Goal: Task Accomplishment & Management: Manage account settings

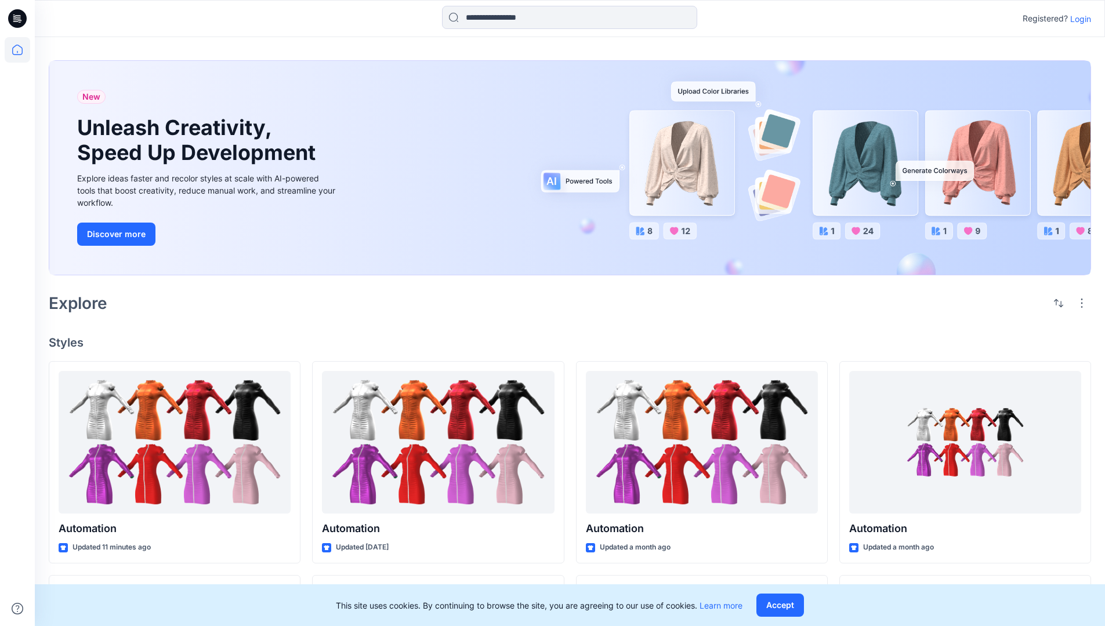
click at [1078, 19] on p "Login" at bounding box center [1080, 19] width 21 height 12
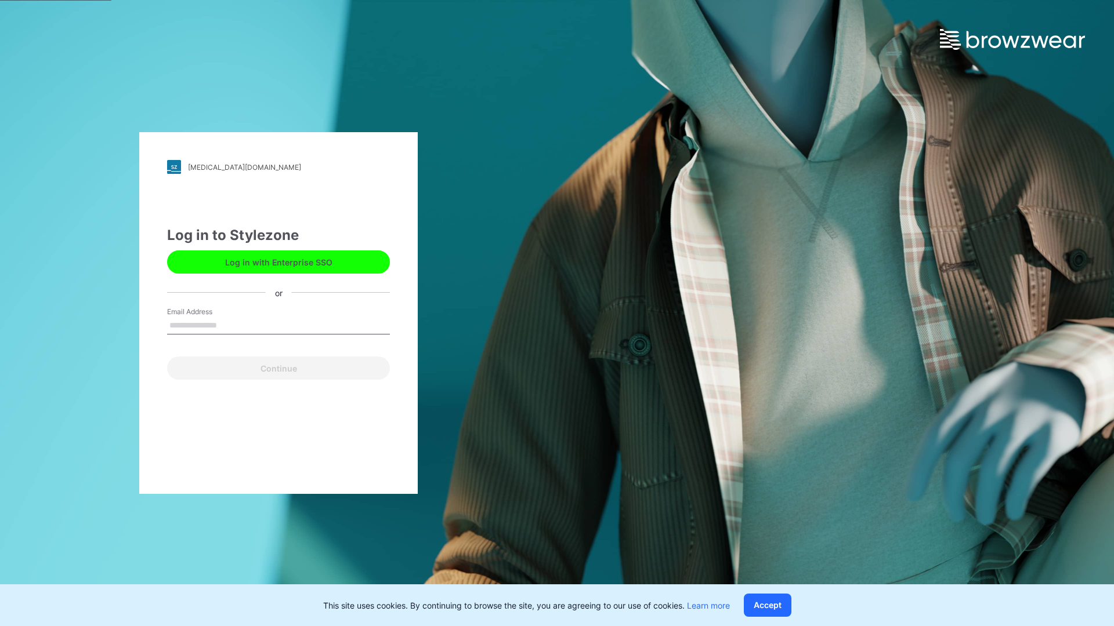
click at [229, 325] on input "Email Address" at bounding box center [278, 325] width 223 height 17
type input "**********"
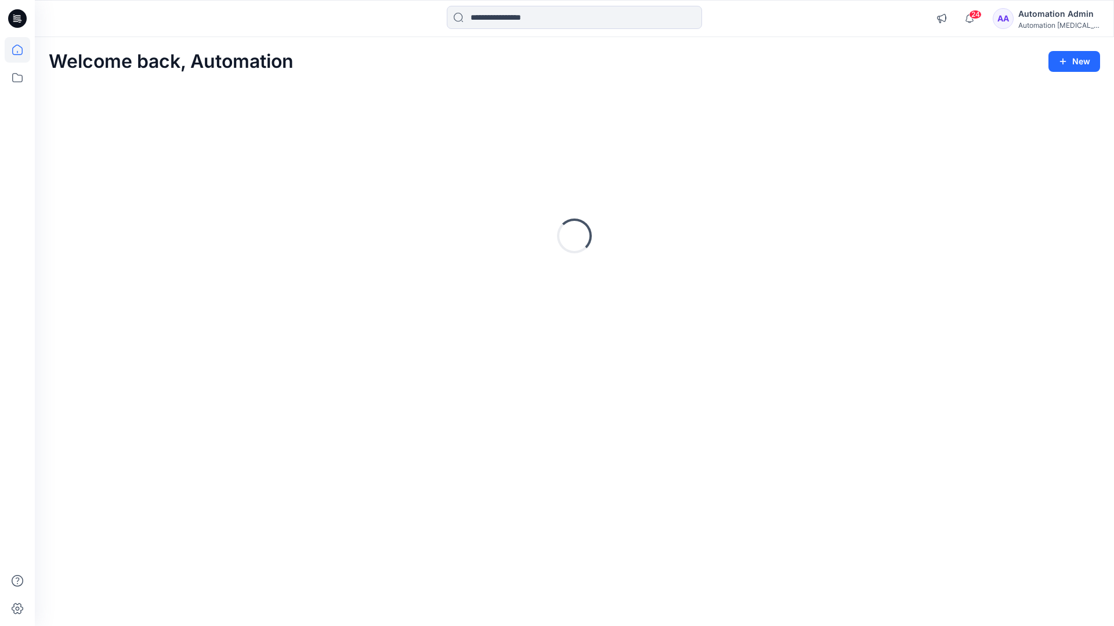
click at [22, 50] on icon at bounding box center [17, 50] width 10 height 10
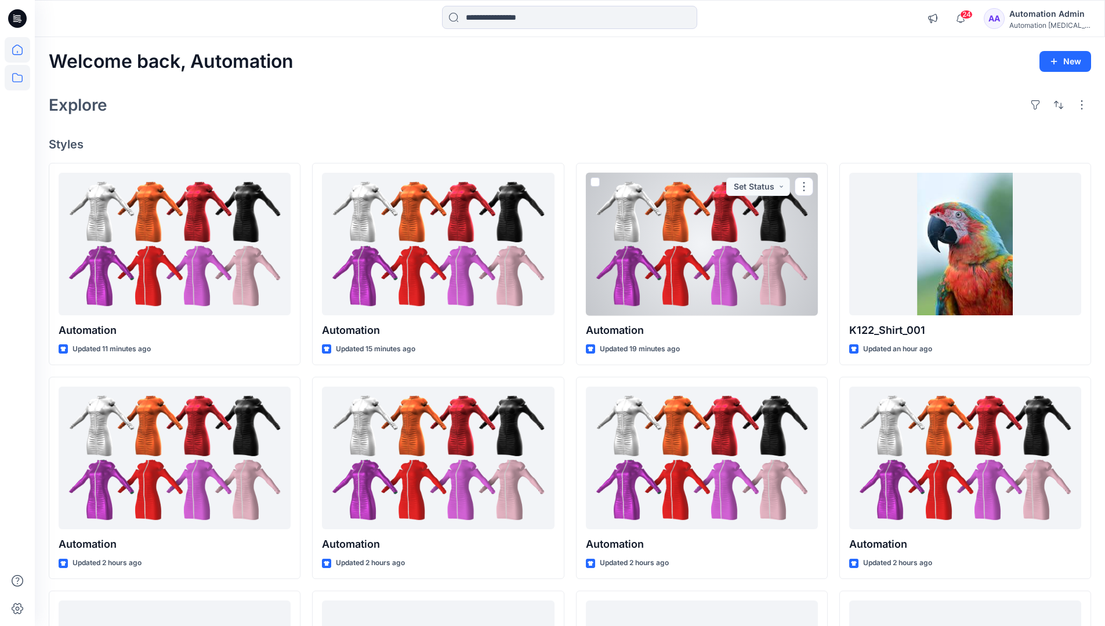
click at [16, 75] on icon at bounding box center [18, 78] width 26 height 26
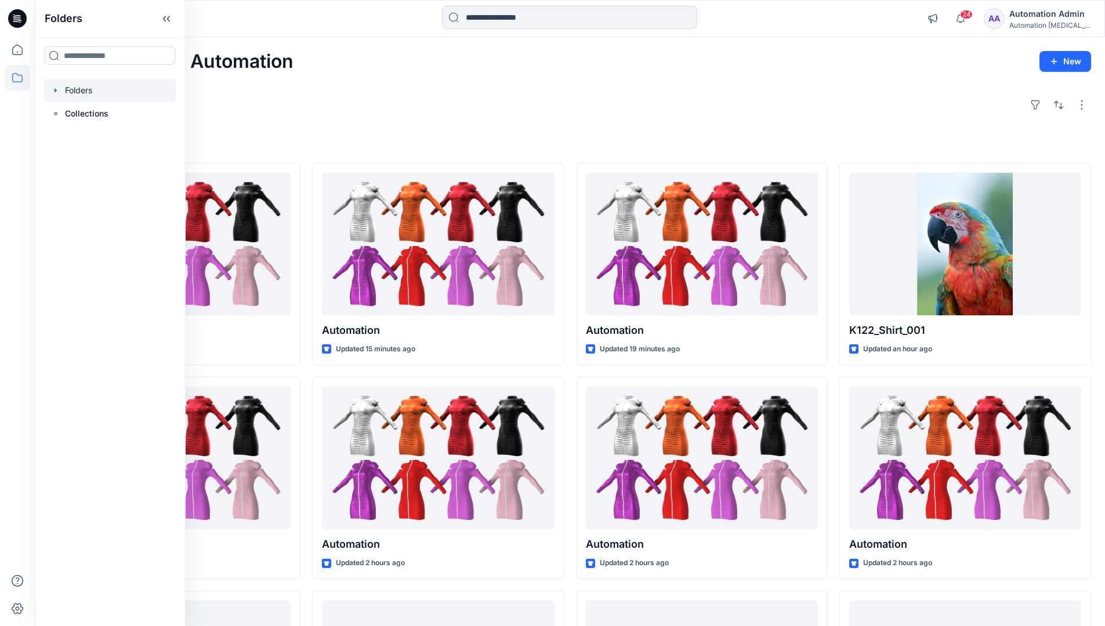
click at [77, 89] on div at bounding box center [110, 90] width 132 height 23
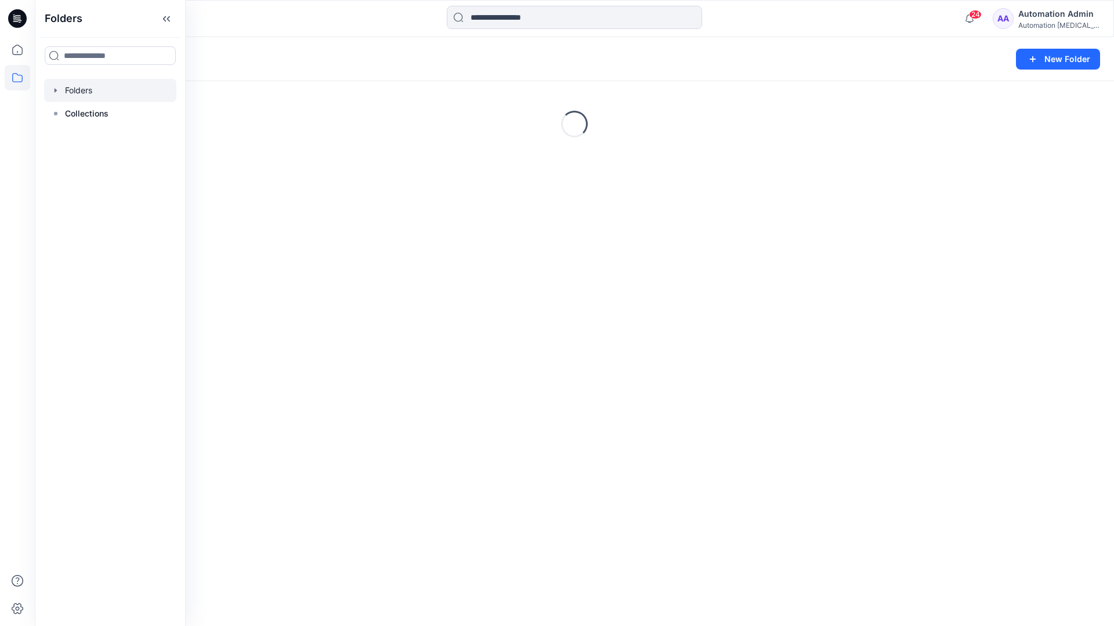
click at [558, 402] on div "Folders New Folder Loading..." at bounding box center [574, 331] width 1079 height 589
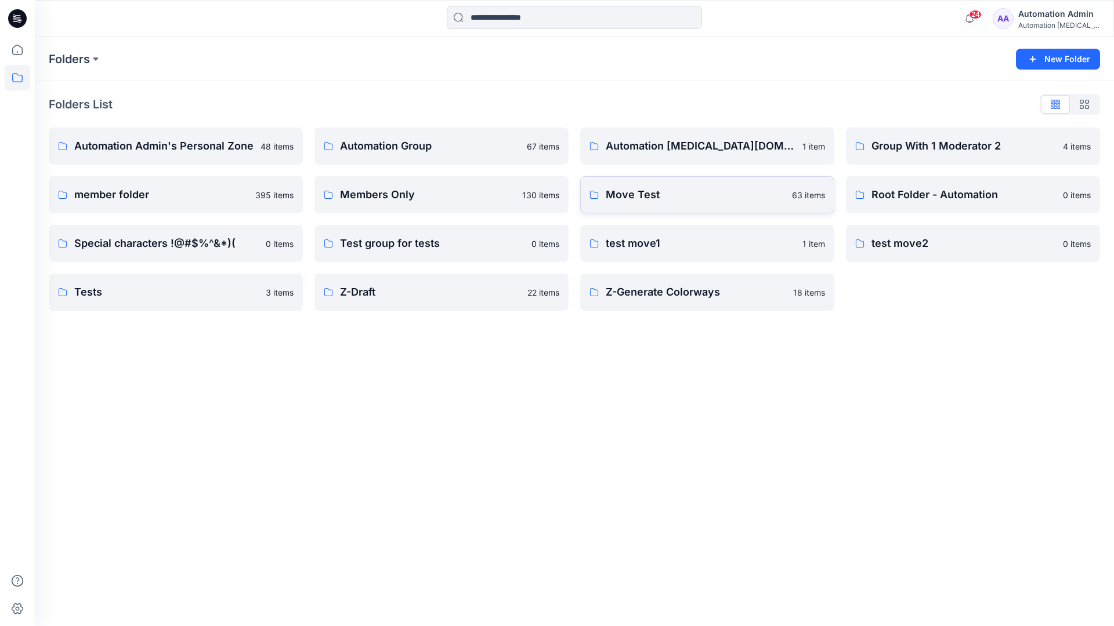
click at [647, 191] on p "Move Test" at bounding box center [695, 195] width 179 height 16
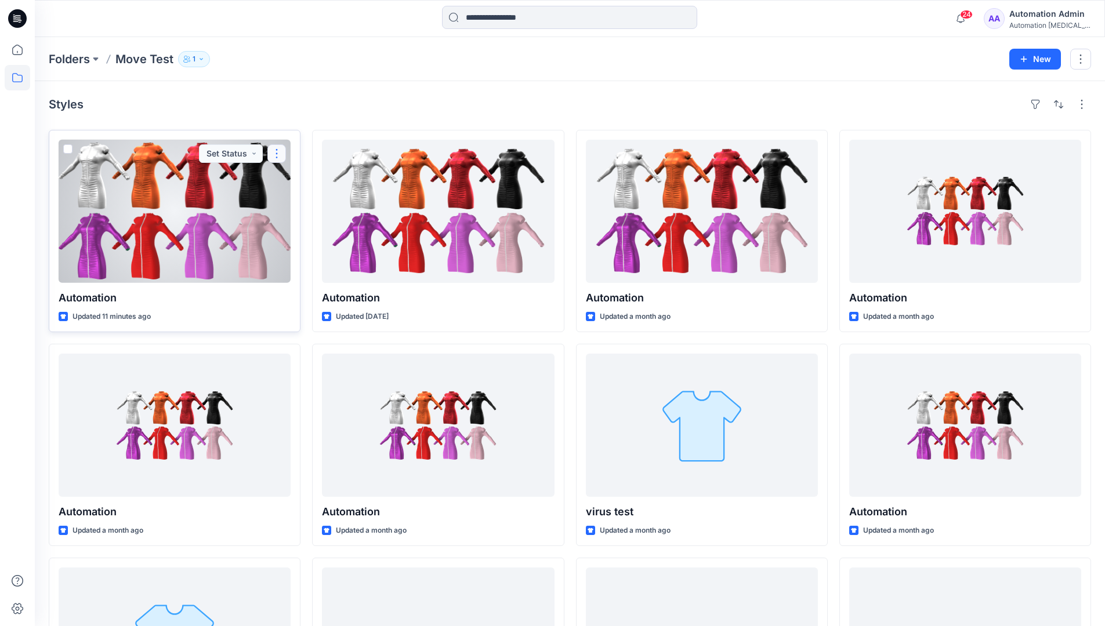
click at [271, 158] on button "button" at bounding box center [276, 153] width 19 height 19
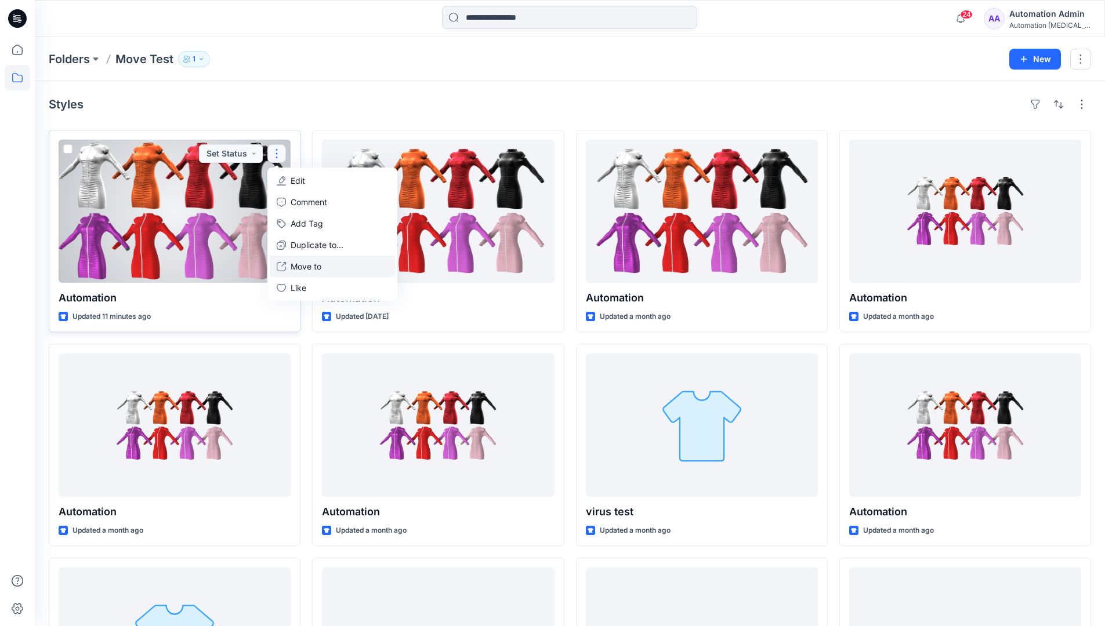
click at [310, 264] on p "Move to" at bounding box center [306, 266] width 31 height 12
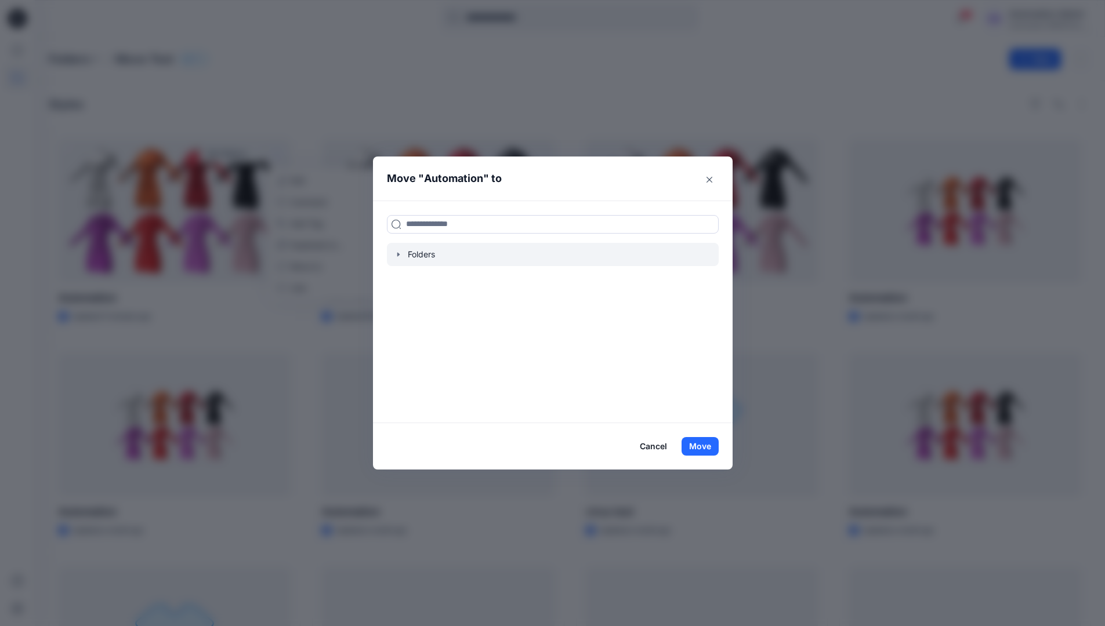
click at [399, 255] on icon "button" at bounding box center [398, 254] width 2 height 4
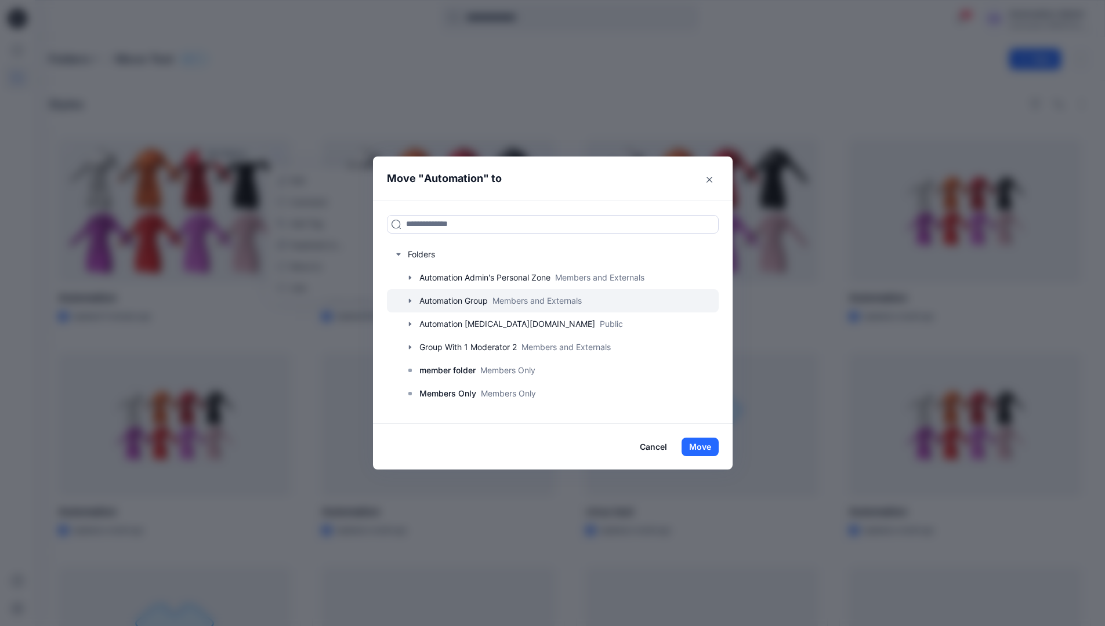
click at [436, 298] on div at bounding box center [553, 300] width 332 height 23
click at [707, 444] on button "Move" at bounding box center [700, 447] width 37 height 19
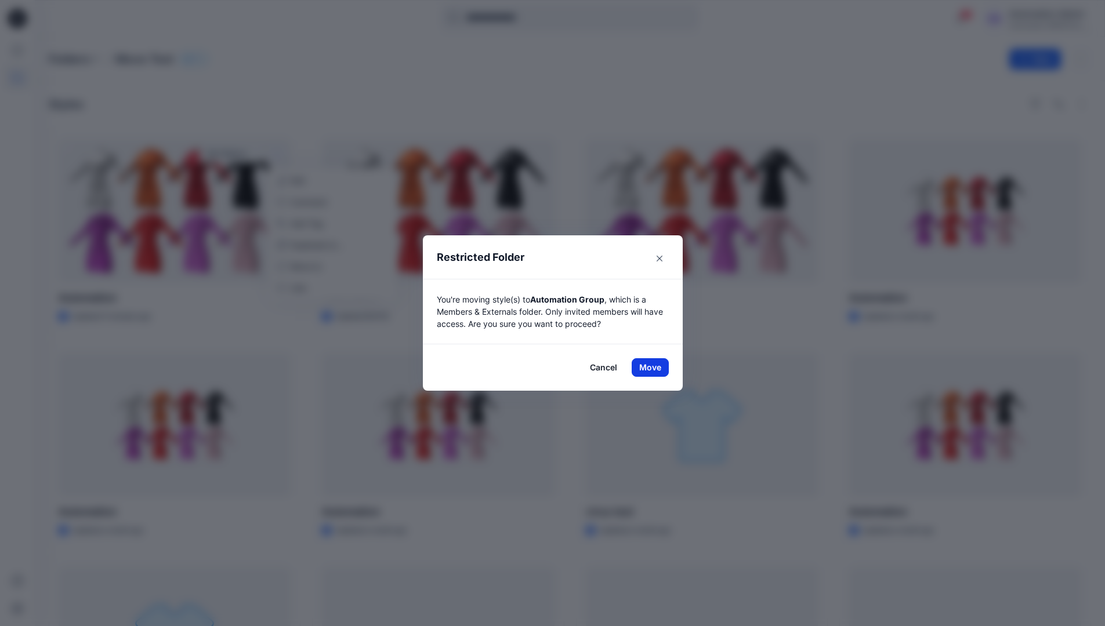
click at [654, 368] on button "Move" at bounding box center [650, 367] width 37 height 19
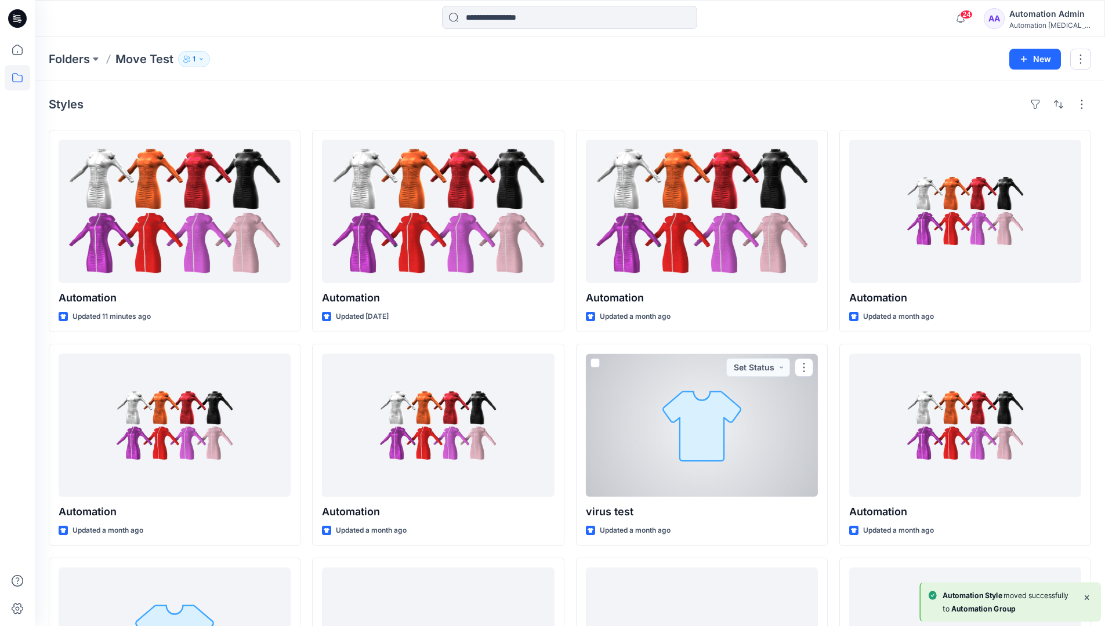
click at [1044, 17] on div "Automation Admin" at bounding box center [1049, 14] width 81 height 14
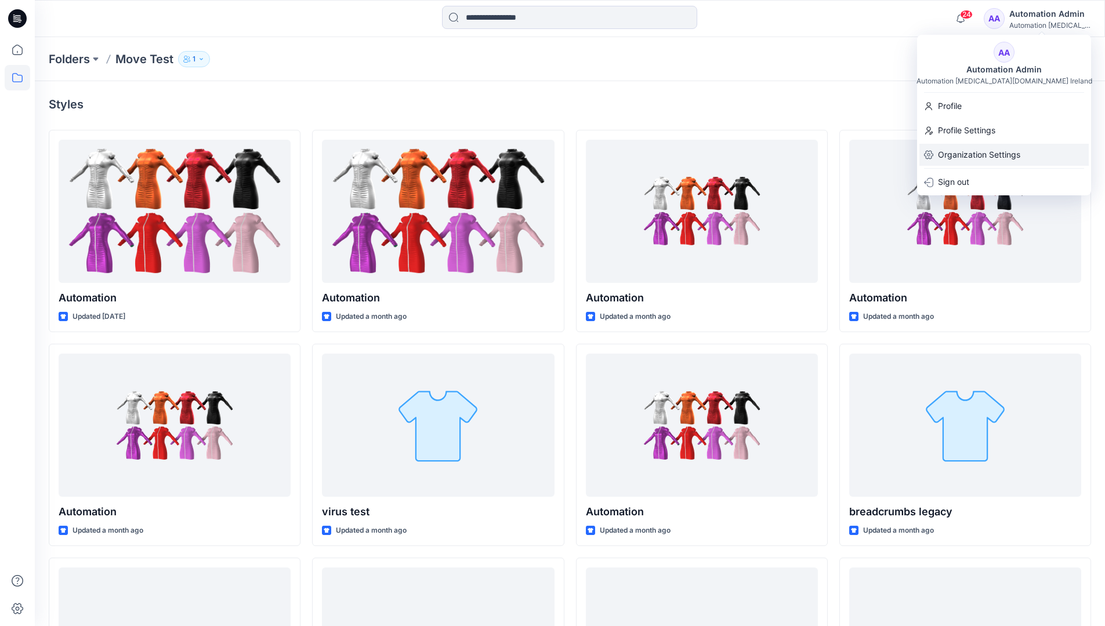
click at [990, 147] on p "Organization Settings" at bounding box center [979, 155] width 82 height 22
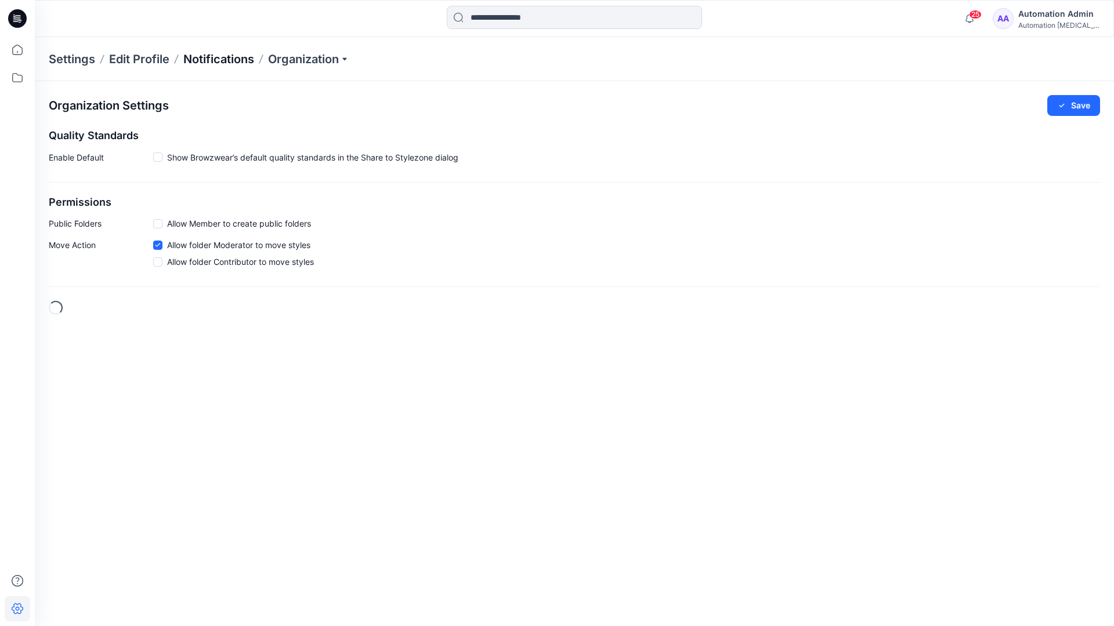
click at [212, 58] on p "Notifications" at bounding box center [218, 59] width 71 height 16
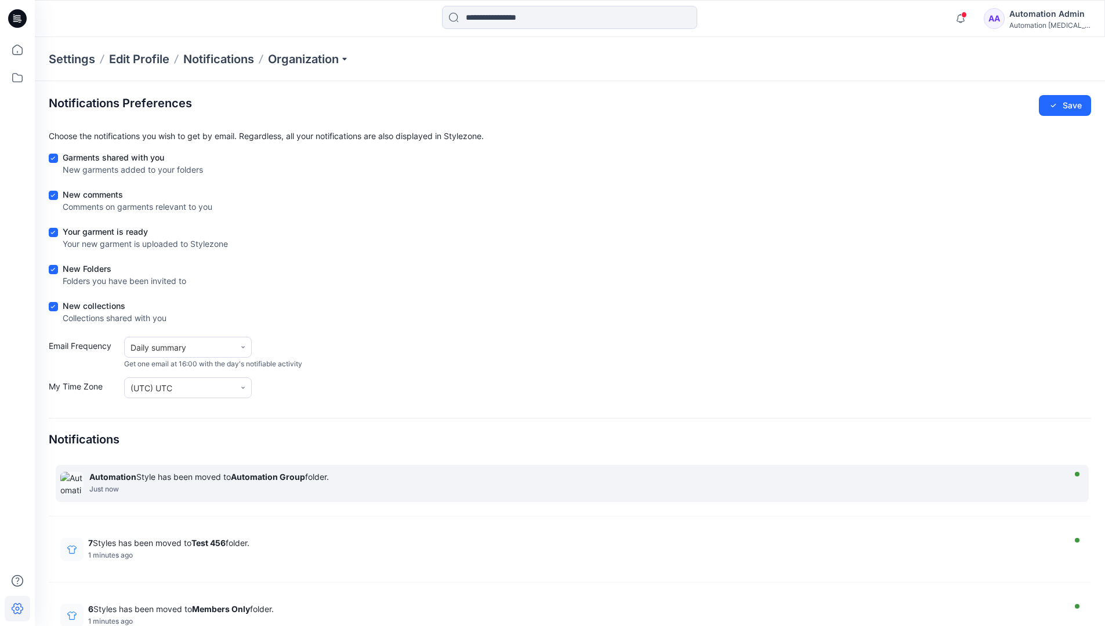
click at [267, 477] on strong "Automation Group" at bounding box center [268, 477] width 74 height 10
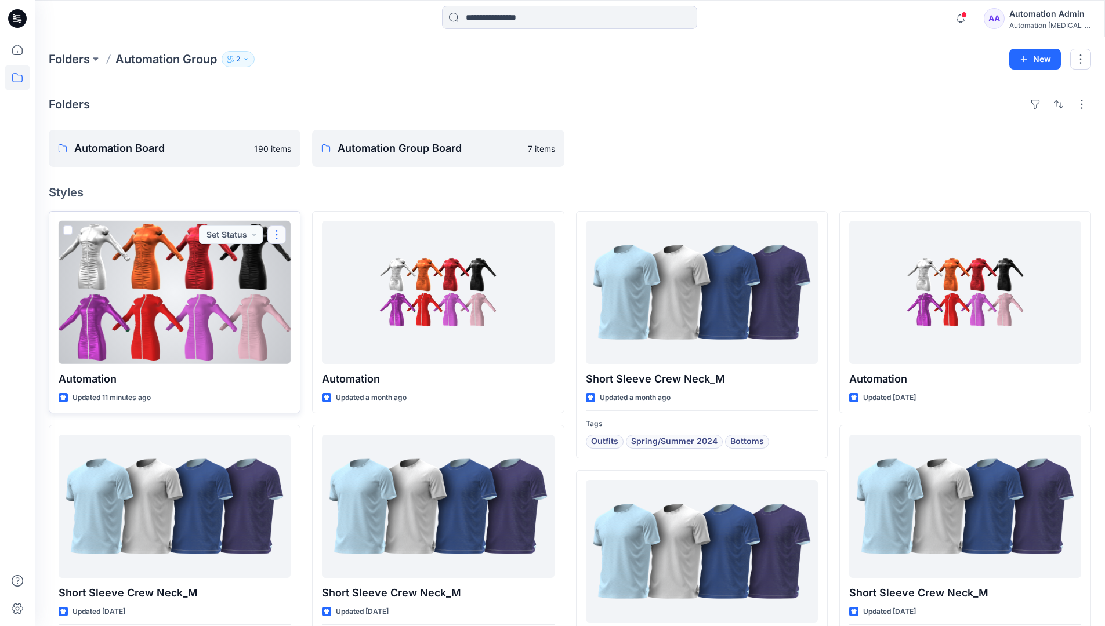
click at [280, 236] on button "button" at bounding box center [276, 235] width 19 height 19
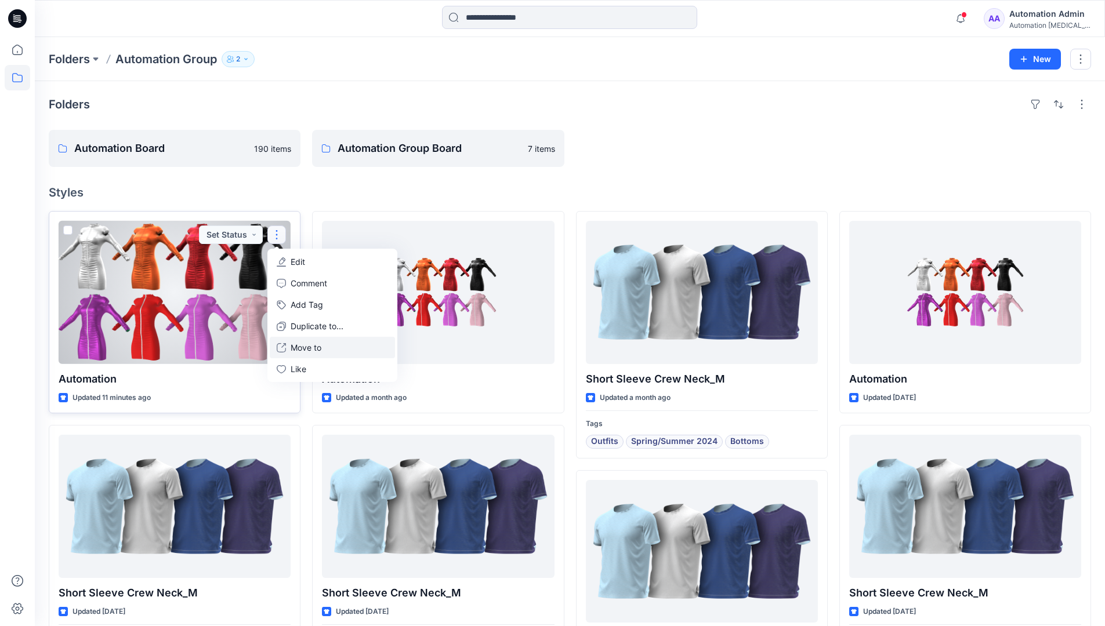
click at [297, 347] on p "Move to" at bounding box center [306, 348] width 31 height 12
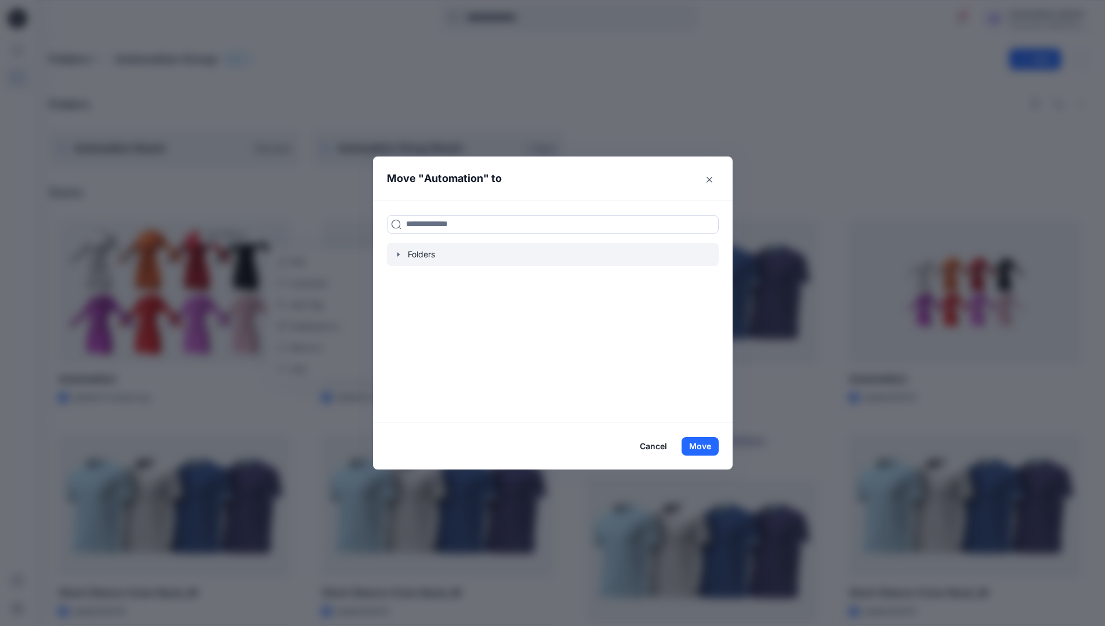
click at [403, 256] on icon "button" at bounding box center [398, 254] width 9 height 9
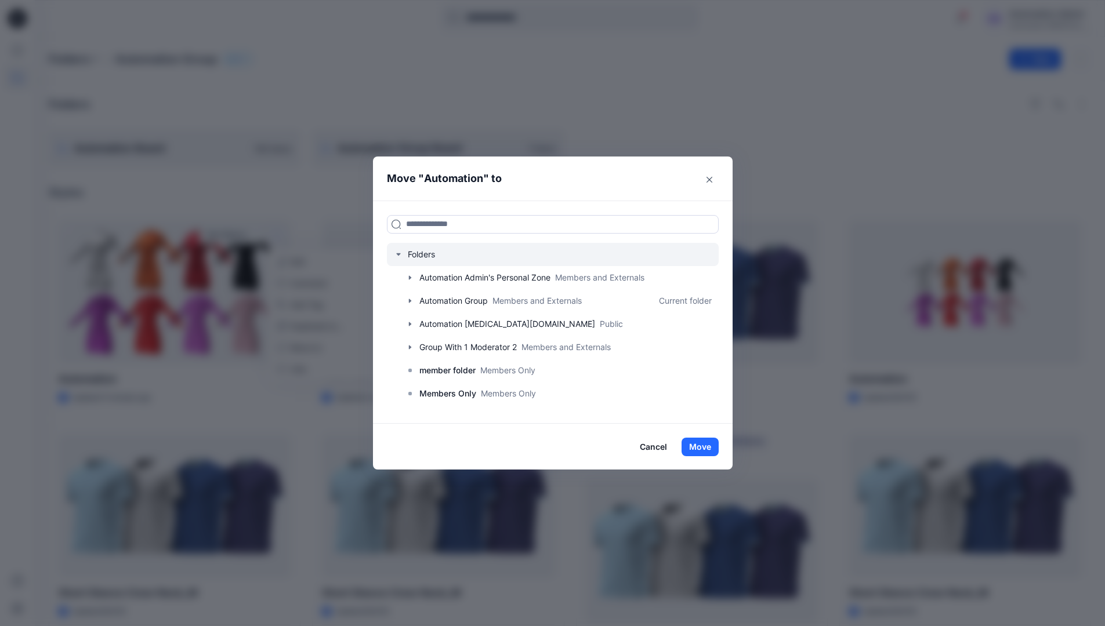
scroll to position [91, 0]
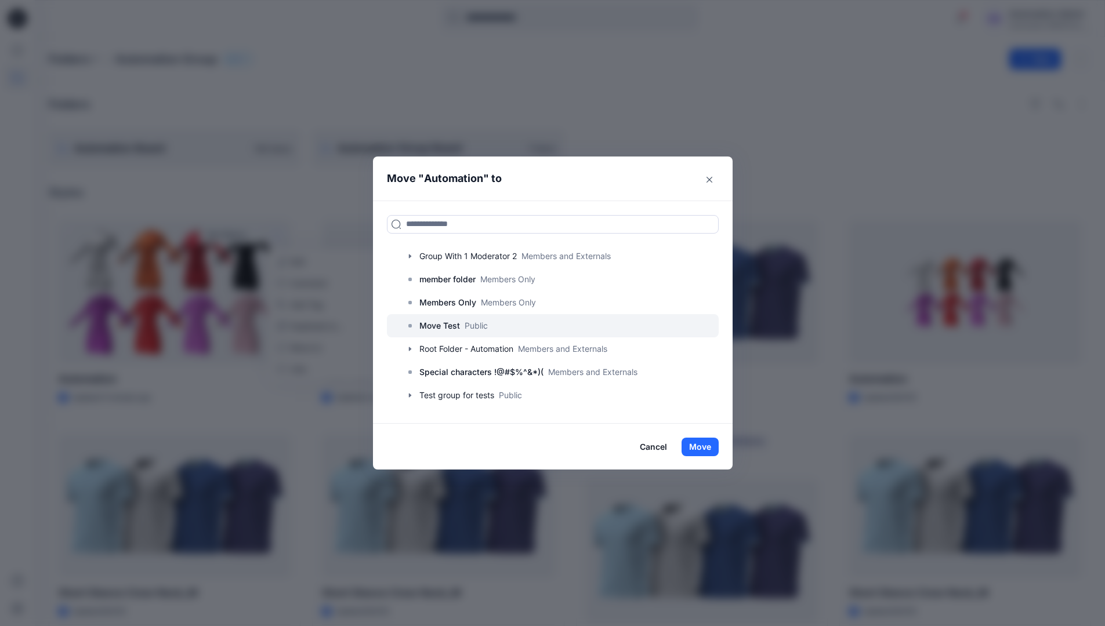
click at [453, 320] on p "Move Test" at bounding box center [439, 326] width 41 height 14
click at [710, 442] on button "Move" at bounding box center [700, 447] width 37 height 19
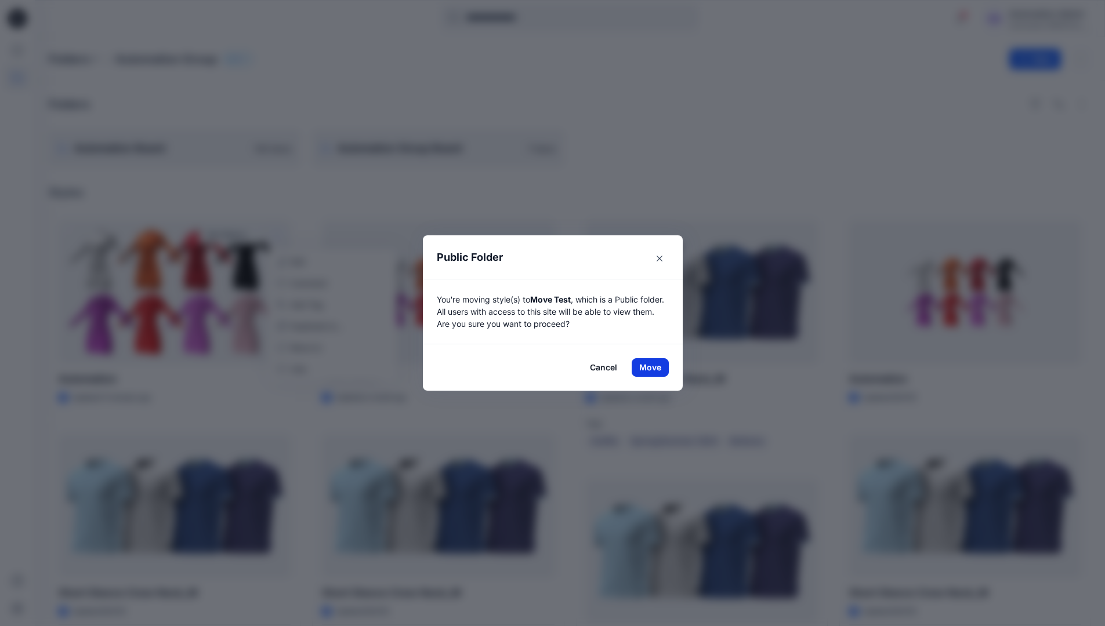
click at [654, 368] on button "Move" at bounding box center [650, 367] width 37 height 19
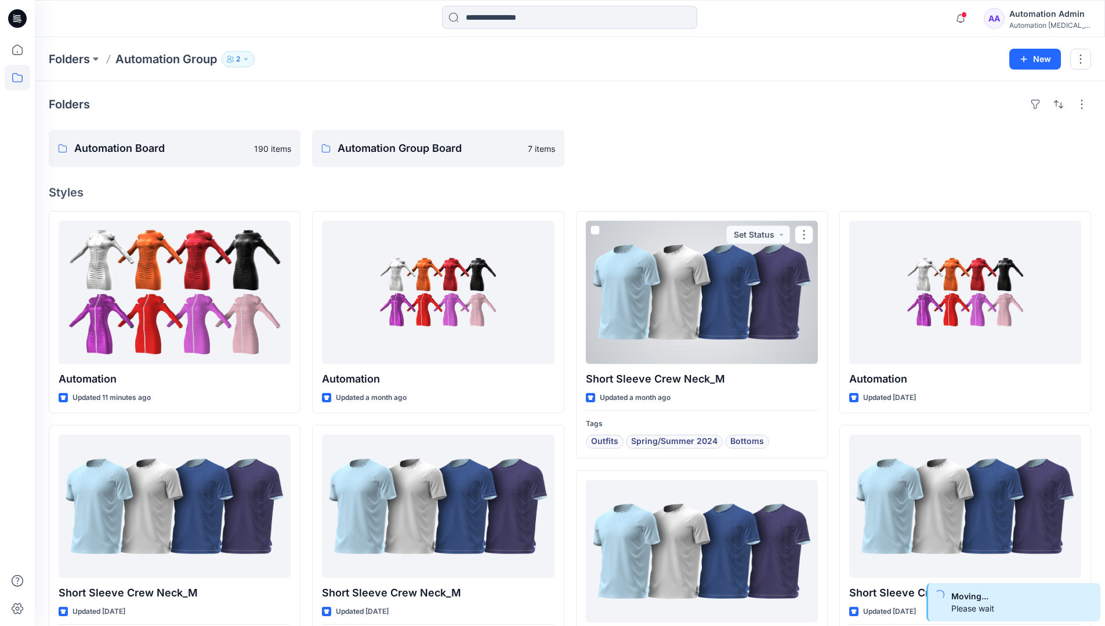
click at [1035, 18] on div "Automation Admin" at bounding box center [1049, 14] width 81 height 14
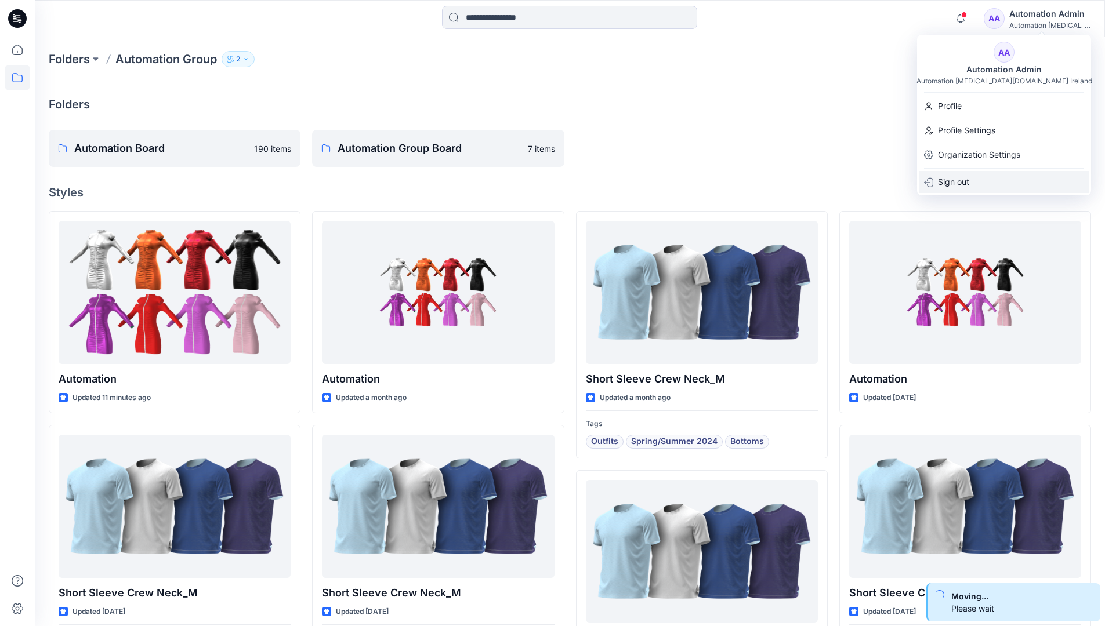
click at [979, 177] on div "Sign out" at bounding box center [1003, 182] width 169 height 22
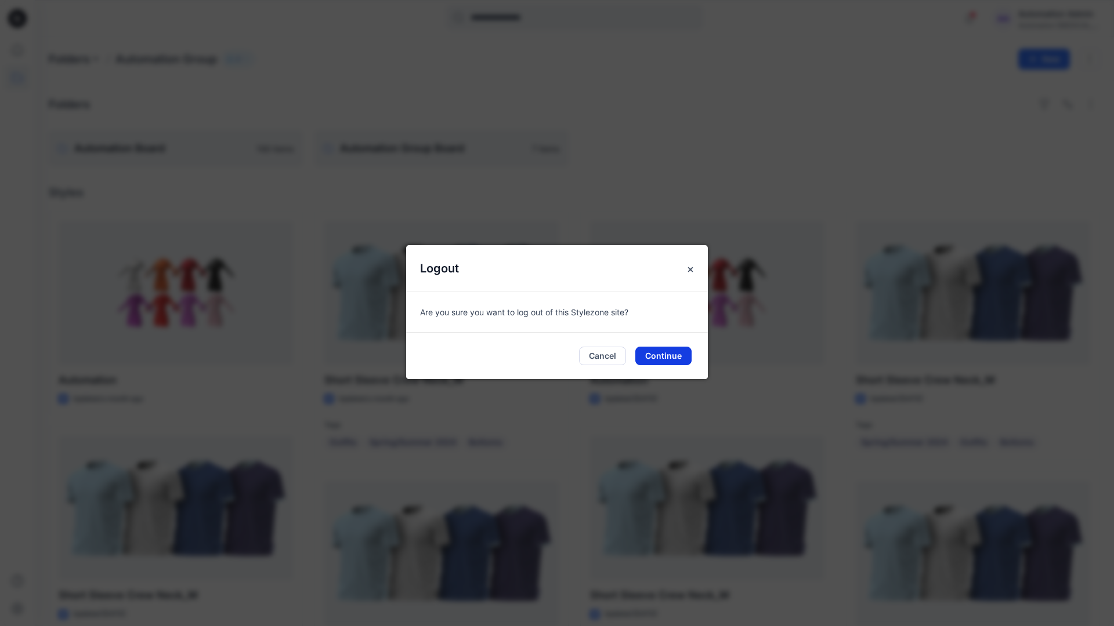
click at [657, 353] on button "Continue" at bounding box center [663, 356] width 56 height 19
